Goal: Check status: Check status

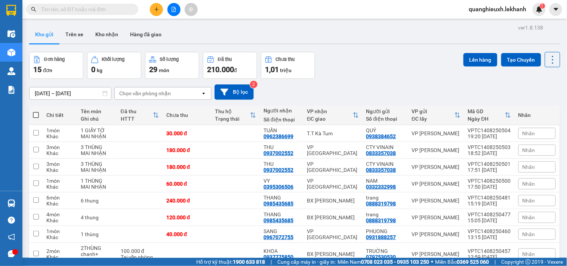
click at [38, 92] on input "[DATE] – [DATE]" at bounding box center [70, 93] width 81 height 12
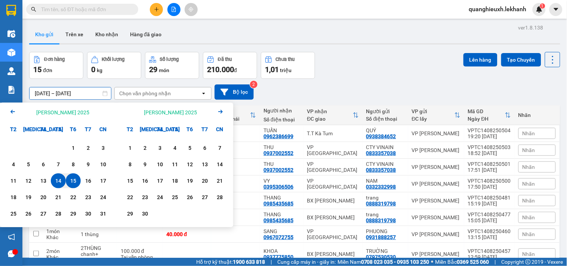
click at [73, 187] on div "15" at bounding box center [73, 180] width 15 height 15
type input "[DATE] – [DATE]"
